Goal: Find specific page/section: Find specific page/section

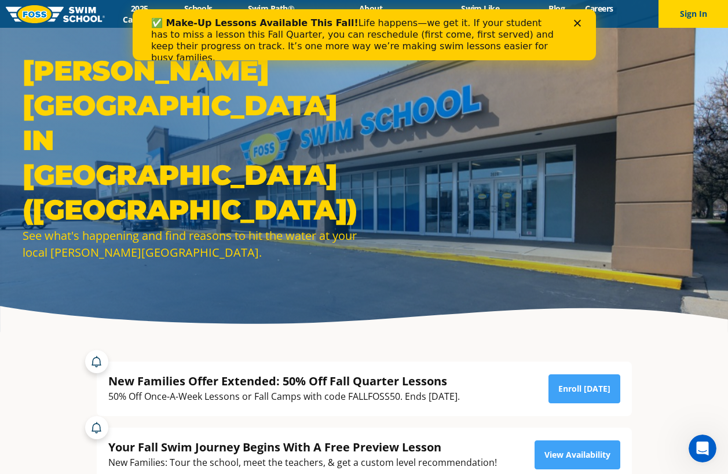
click at [577, 24] on polygon "Close" at bounding box center [576, 23] width 7 height 7
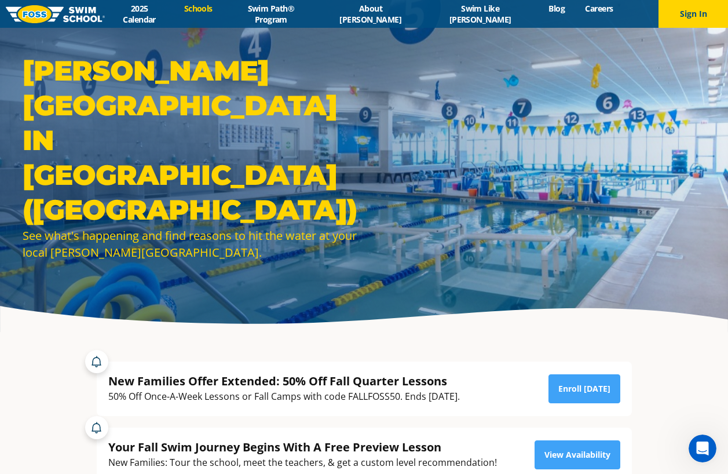
click at [222, 14] on link "Schools" at bounding box center [198, 8] width 49 height 11
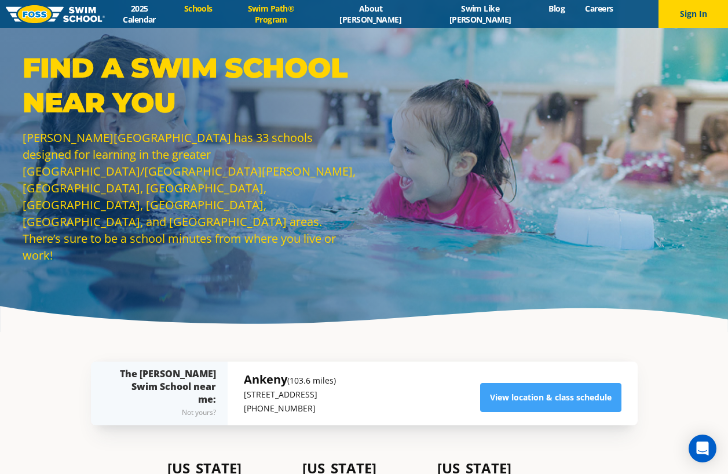
click at [280, 15] on link "Swim Path® Program" at bounding box center [270, 14] width 97 height 22
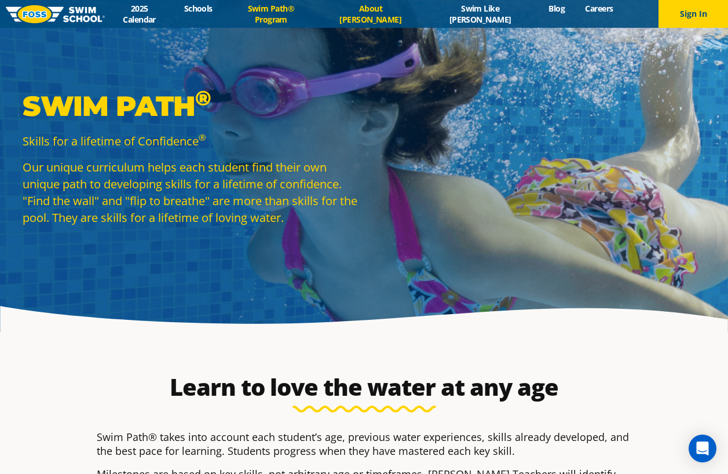
click at [396, 13] on link "About [PERSON_NAME]" at bounding box center [370, 14] width 103 height 22
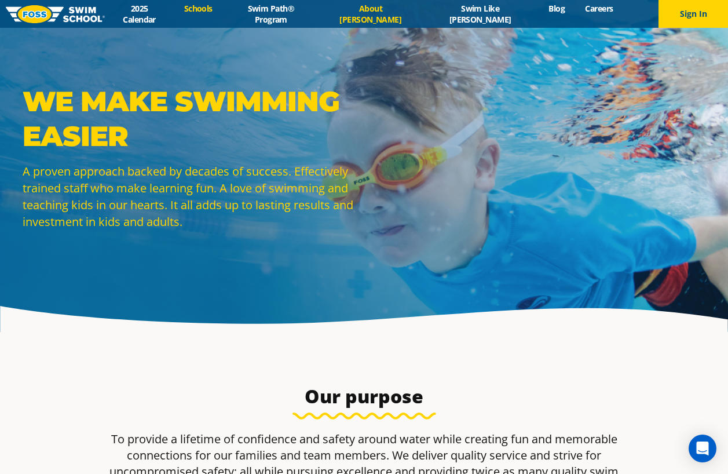
click at [222, 11] on link "Schools" at bounding box center [198, 8] width 49 height 11
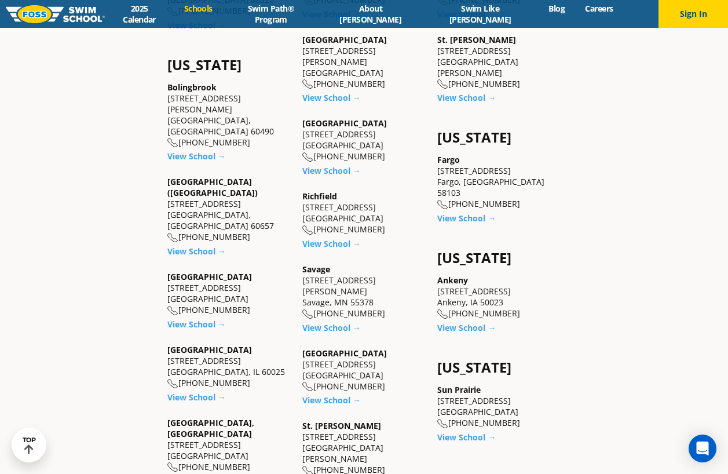
scroll to position [695, 0]
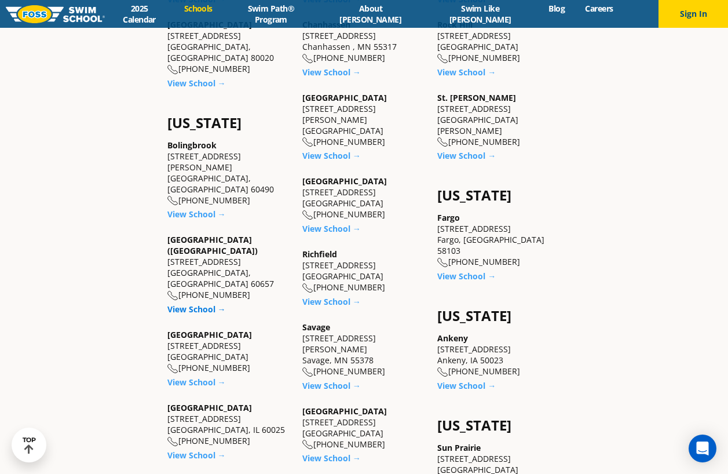
click at [191, 304] on link "View School →" at bounding box center [196, 309] width 59 height 11
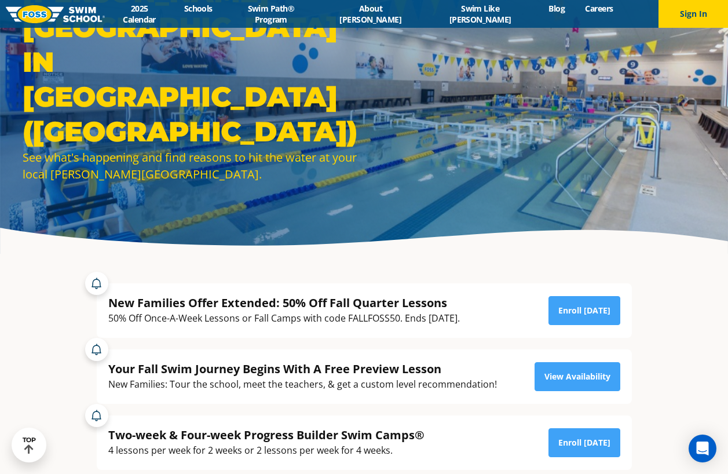
scroll to position [58, 0]
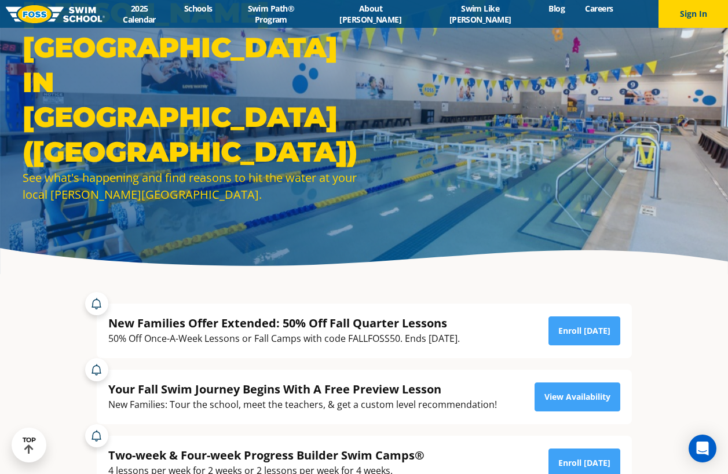
click at [455, 214] on div "[PERSON_NAME][GEOGRAPHIC_DATA] in [GEOGRAPHIC_DATA] ([GEOGRAPHIC_DATA]) See wha…" at bounding box center [364, 108] width 728 height 332
click at [455, 214] on div "Foss Swim School in Chicago (Lakeview) See what's happening and find reasons to…" at bounding box center [364, 108] width 728 height 332
